Goal: Information Seeking & Learning: Learn about a topic

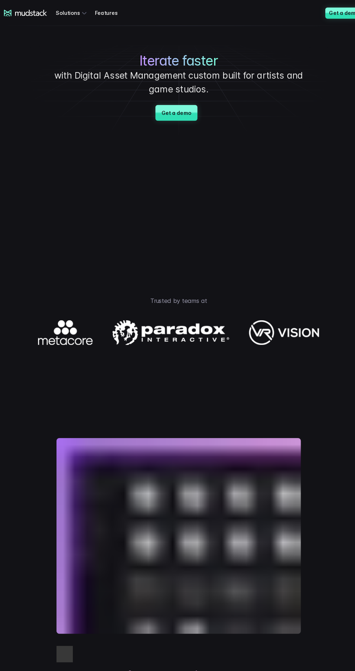
click at [43, 16] on icon at bounding box center [30, 12] width 42 height 7
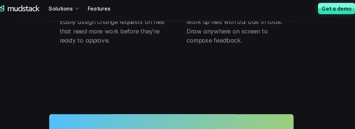
scroll to position [1444, 0]
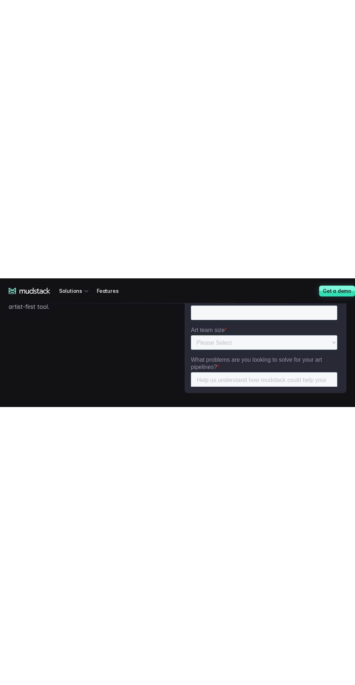
scroll to position [1506, 0]
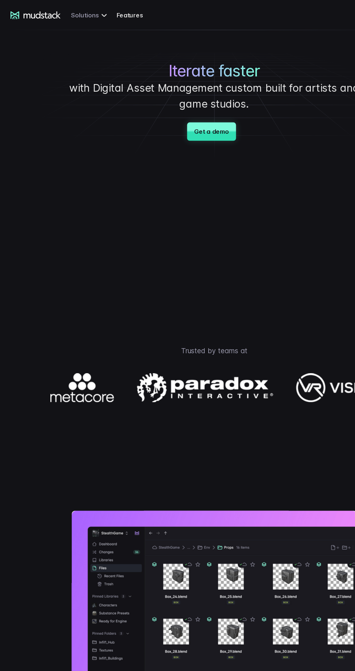
click at [76, 16] on div "Solutions" at bounding box center [75, 12] width 32 height 13
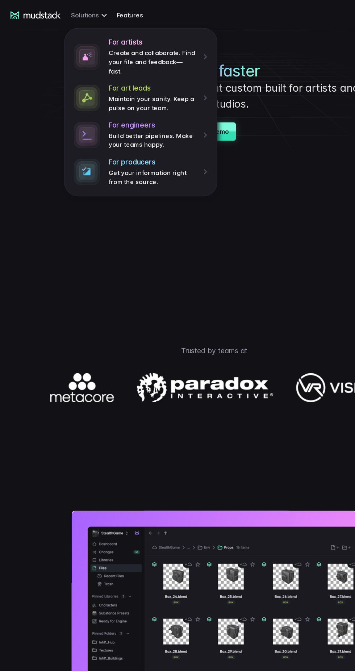
click at [67, 11] on div "For artists Create and collaborate. Find your file and feedback— fast. For art …" at bounding box center [75, 12] width 32 height 13
click at [26, 15] on icon at bounding box center [30, 12] width 42 height 7
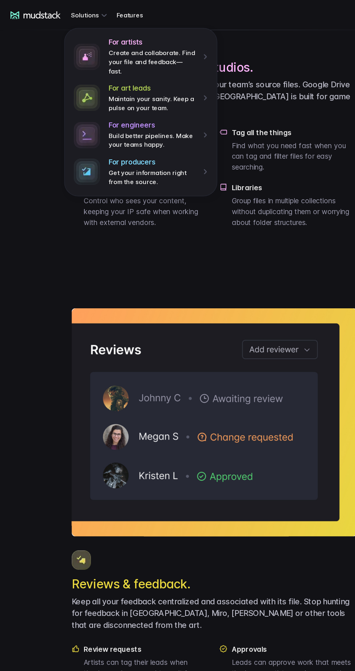
scroll to position [581, 0]
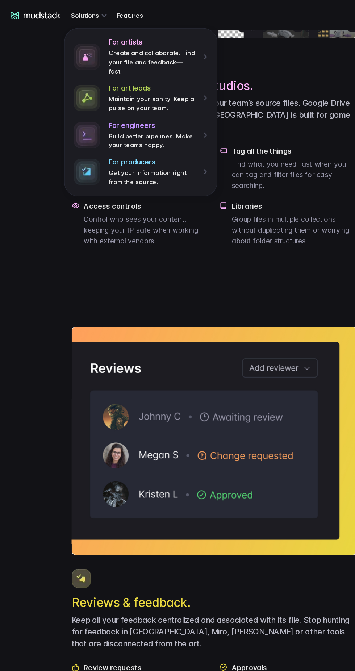
click at [53, 225] on div "Cloud storage for game studios. You need a centralized repository for your team…" at bounding box center [178, 23] width 338 height 403
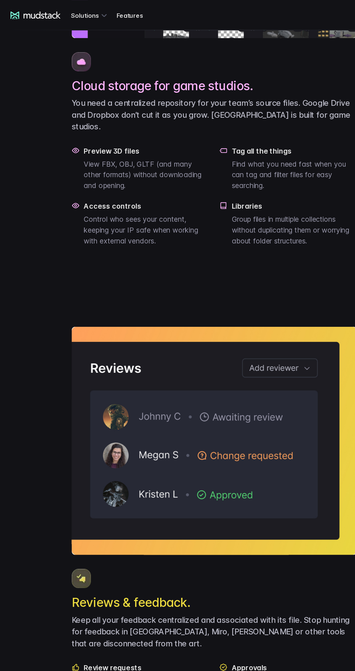
click at [38, 225] on div "Cloud storage for game studios. You need a centralized repository for your team…" at bounding box center [178, 23] width 338 height 403
